Goal: Transaction & Acquisition: Purchase product/service

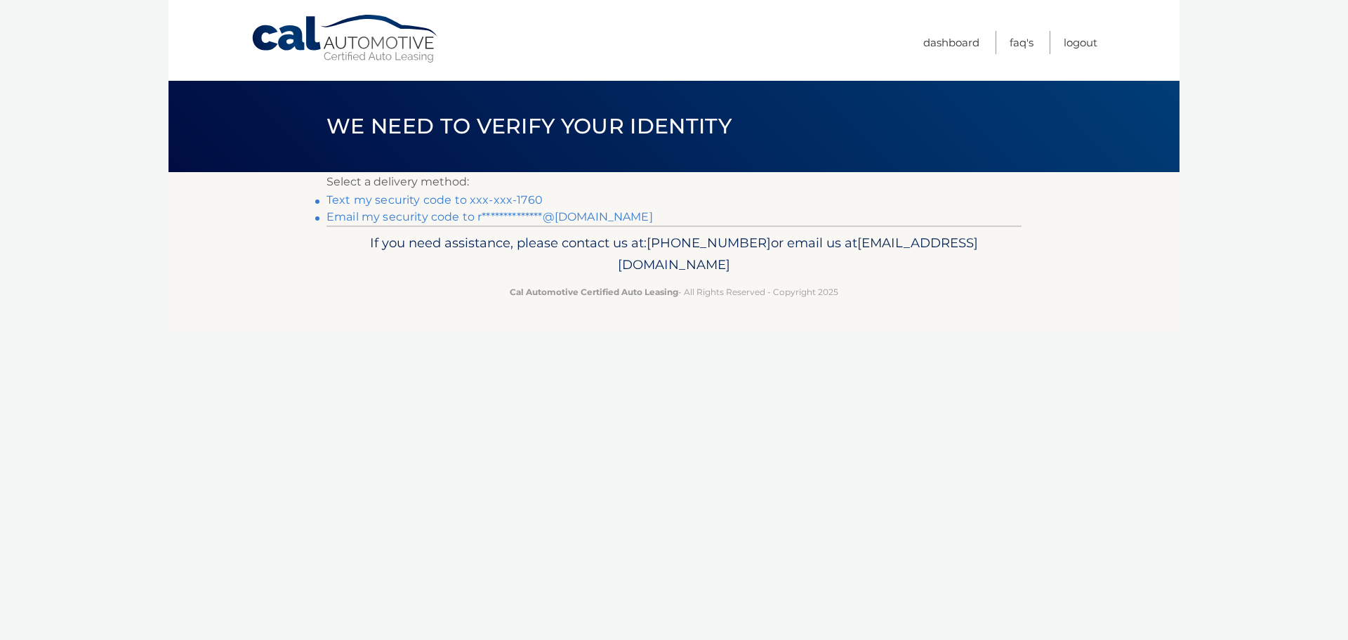
click at [444, 201] on link "Text my security code to xxx-xxx-1760" at bounding box center [434, 199] width 216 height 13
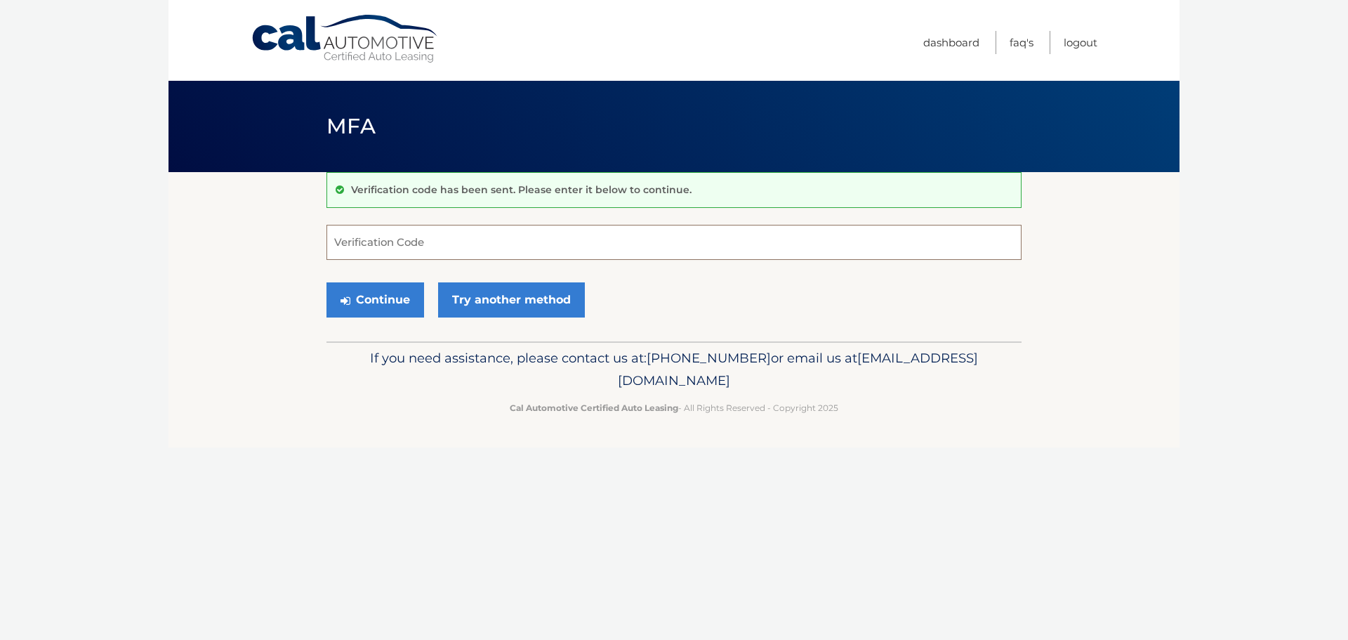
click at [406, 246] on input "Verification Code" at bounding box center [673, 242] width 695 height 35
type input "501090"
click at [385, 303] on button "Continue" at bounding box center [375, 299] width 98 height 35
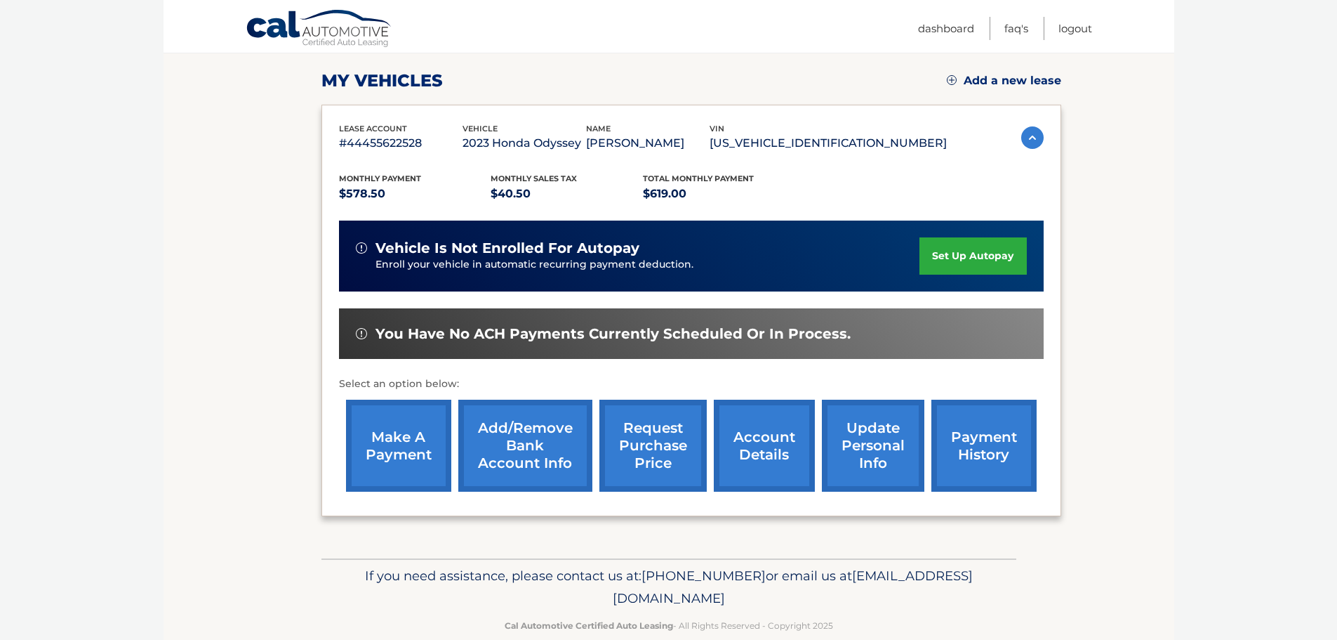
scroll to position [211, 0]
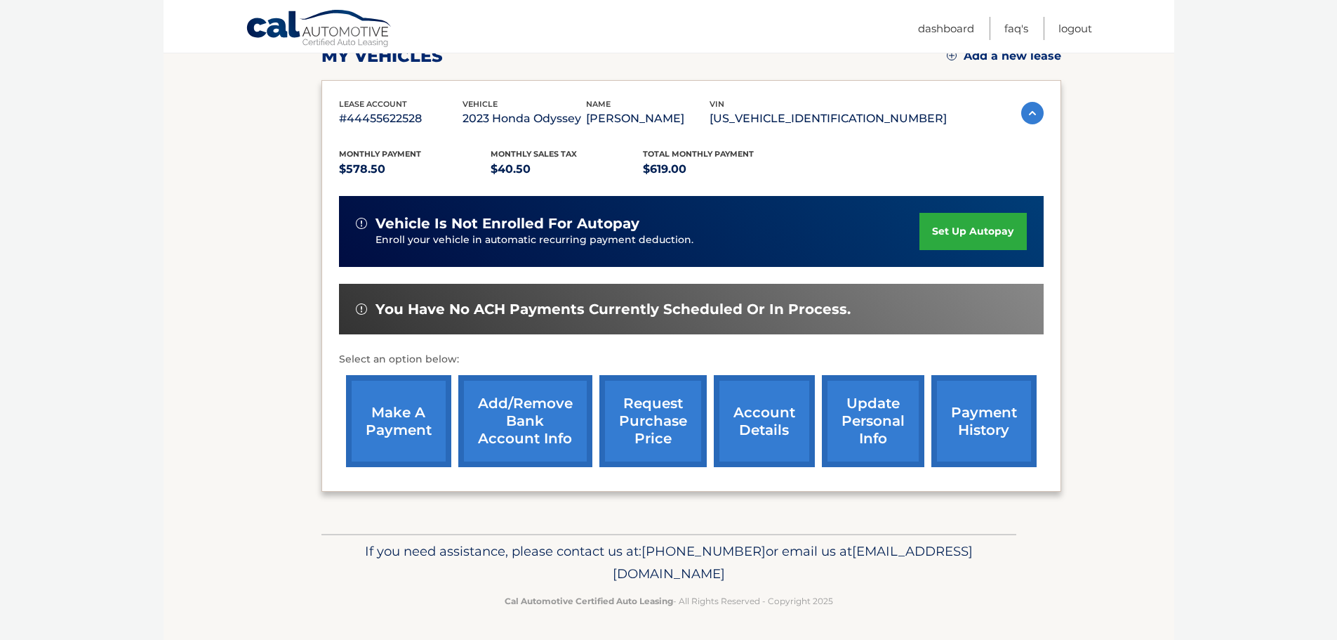
click at [415, 432] on link "make a payment" at bounding box center [398, 421] width 105 height 92
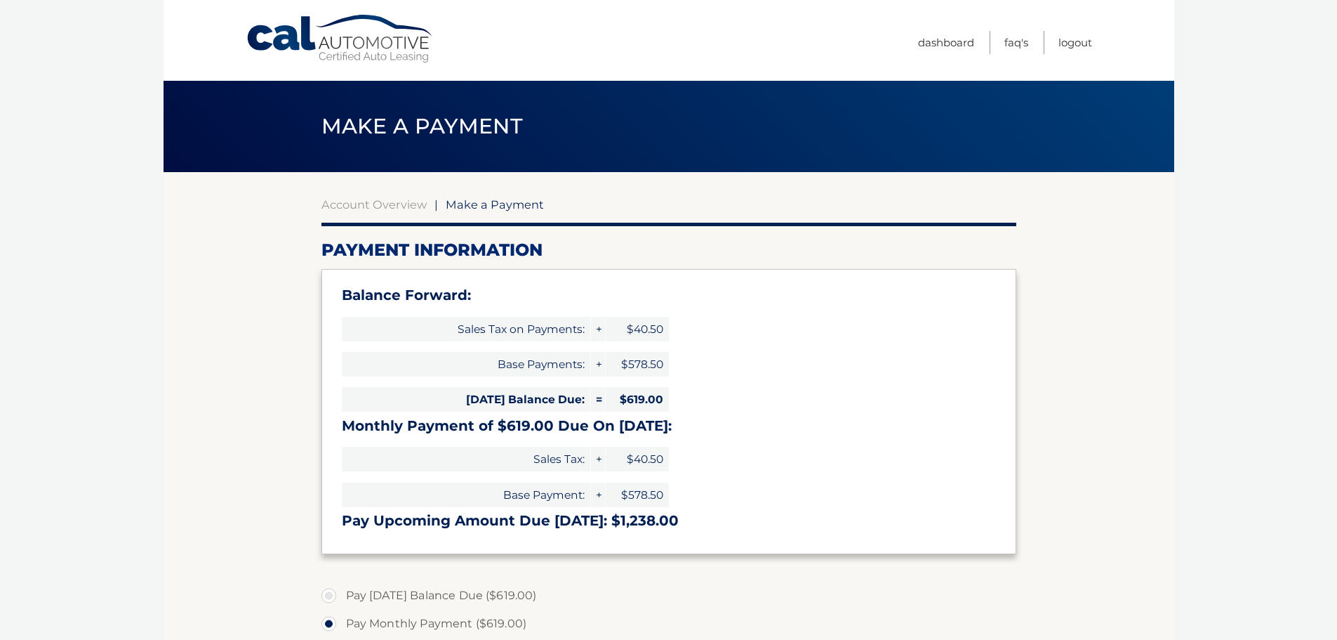
select select "ZmU1YzdlMjQtZWRhNi00NzRjLThjOGYtMGU5OGI3NmUwMTU5"
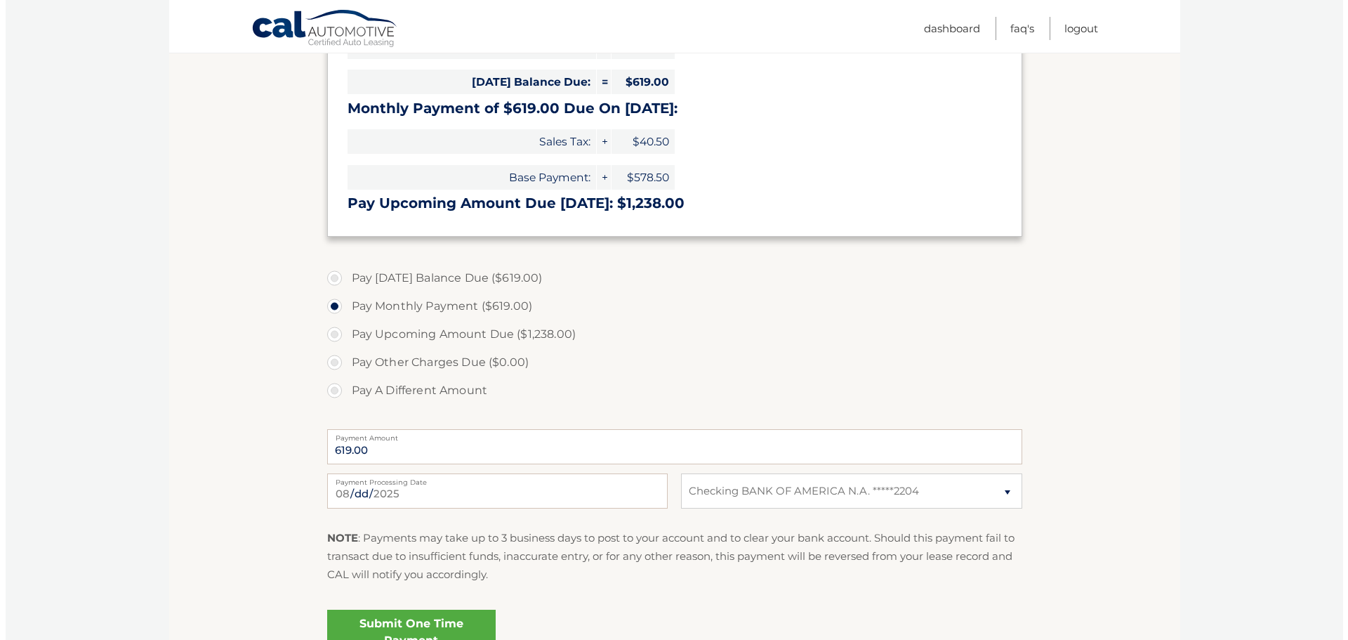
scroll to position [351, 0]
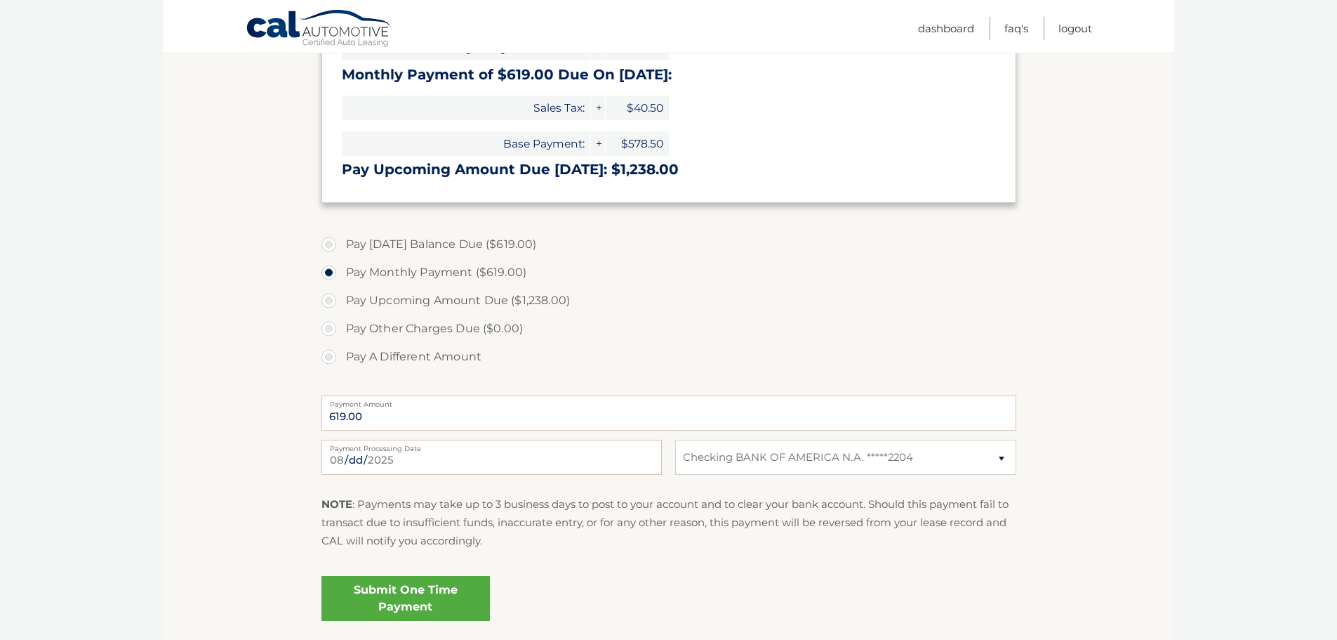
click at [427, 595] on link "Submit One Time Payment" at bounding box center [406, 598] width 168 height 45
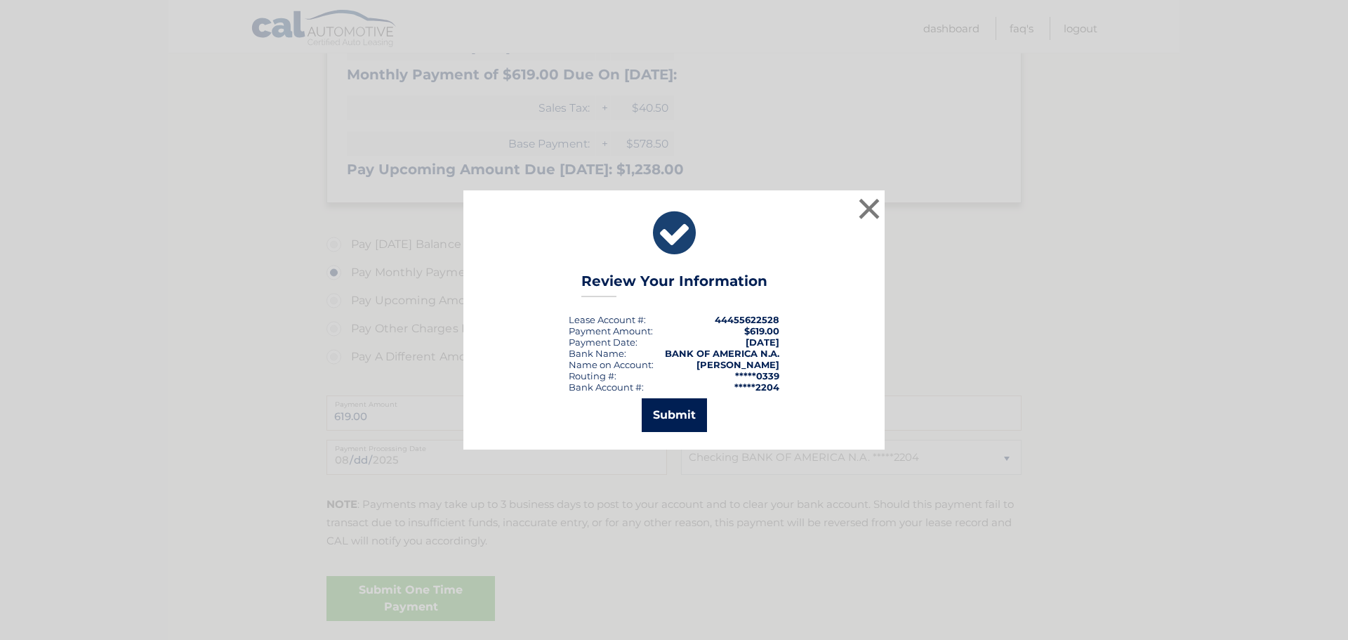
click at [678, 413] on button "Submit" at bounding box center [674, 415] width 65 height 34
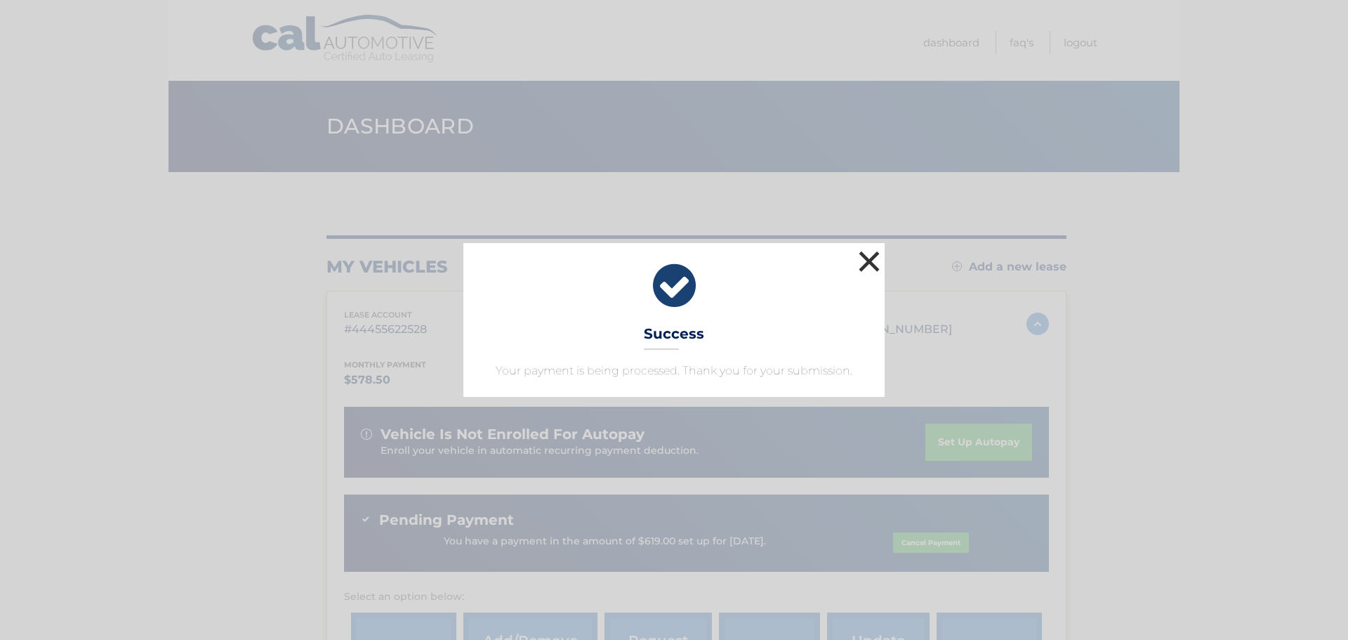
click at [870, 258] on button "×" at bounding box center [869, 261] width 28 height 28
